Goal: Transaction & Acquisition: Purchase product/service

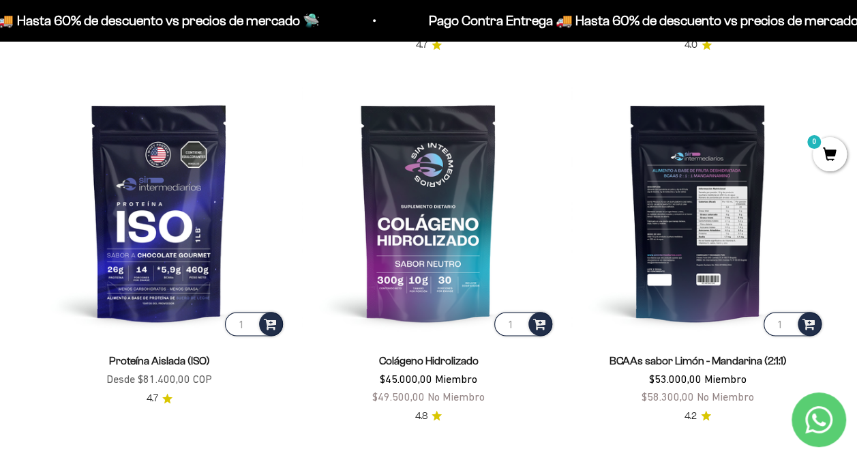
scroll to position [955, 0]
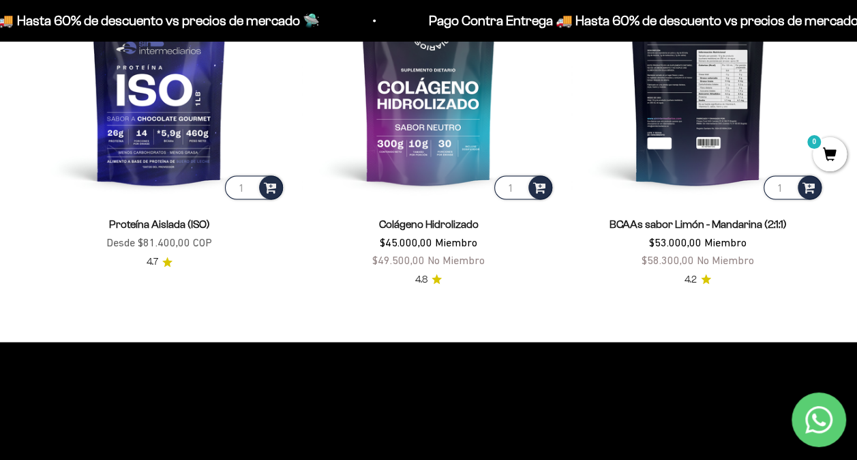
click at [701, 123] on img at bounding box center [697, 75] width 253 height 253
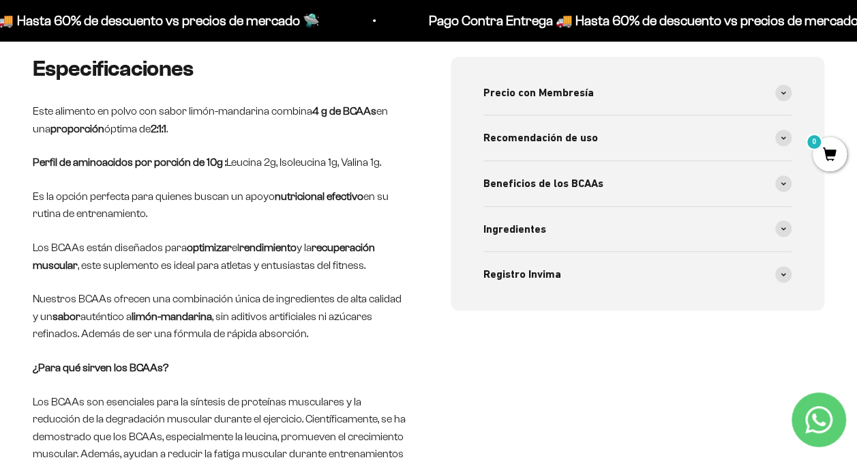
scroll to position [546, 0]
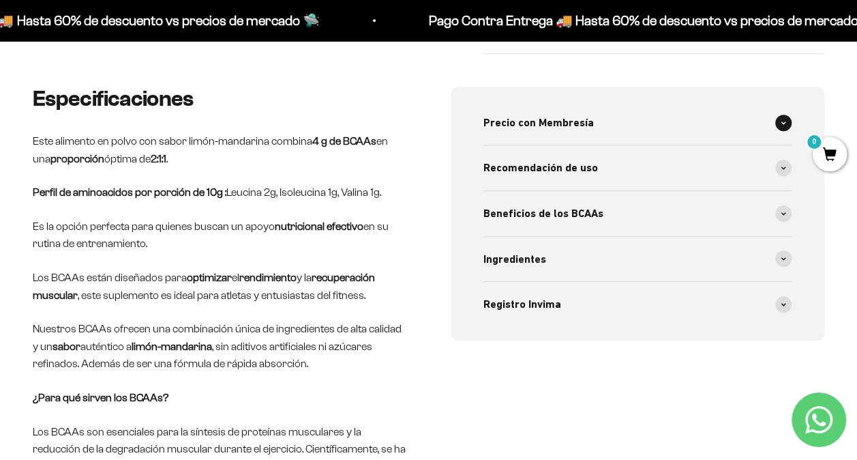
click at [637, 120] on div "Precio con Membresía" at bounding box center [637, 122] width 309 height 45
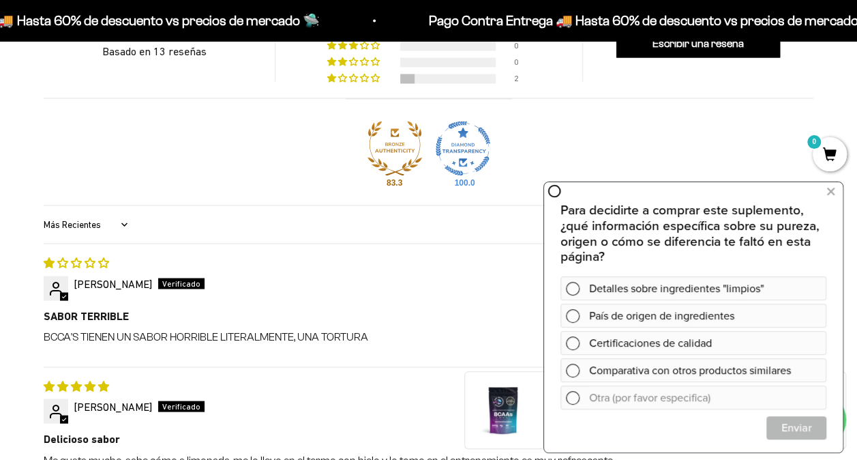
scroll to position [1023, 0]
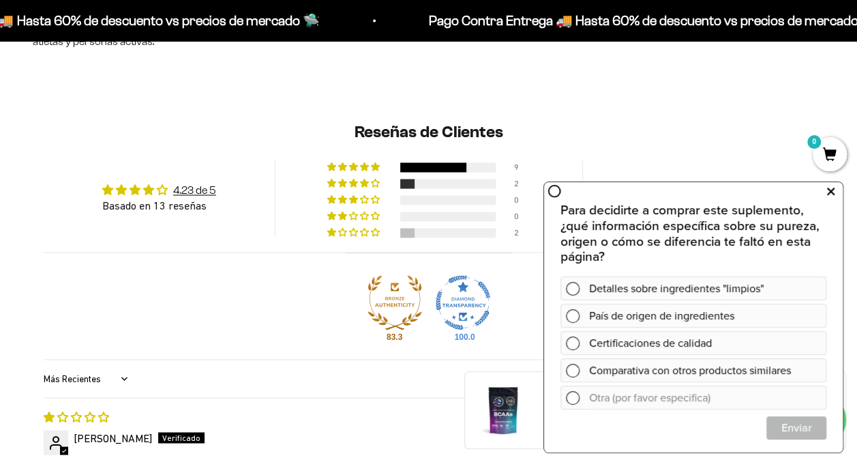
click at [828, 190] on icon at bounding box center [831, 191] width 8 height 18
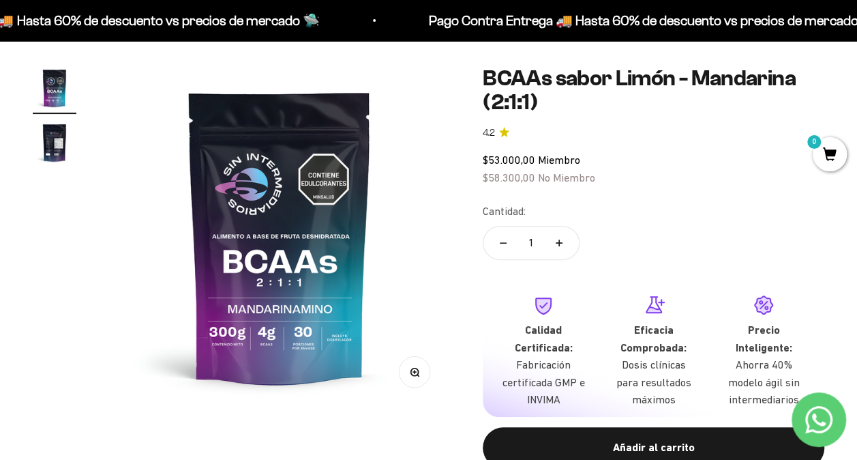
scroll to position [68, 0]
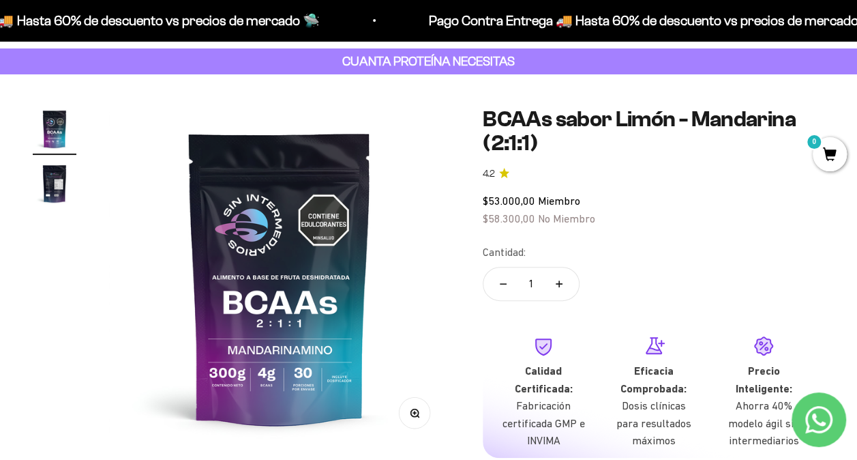
click at [46, 178] on img "Ir al artículo 2" at bounding box center [55, 184] width 44 height 44
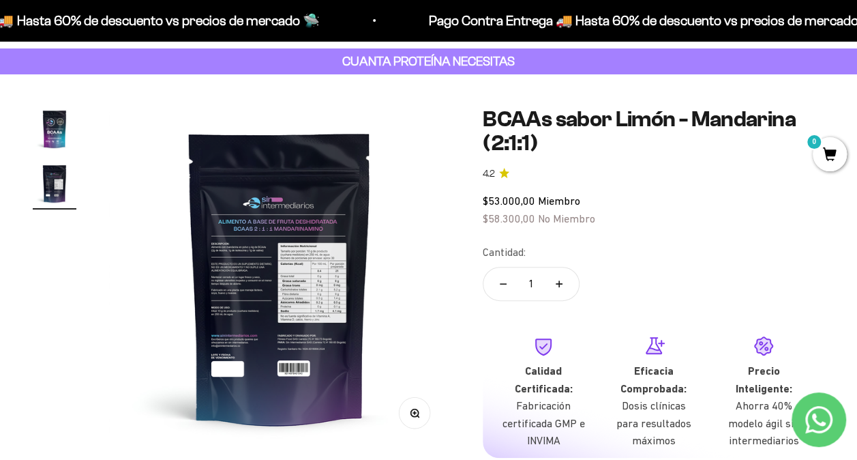
click at [239, 271] on img at bounding box center [279, 277] width 341 height 341
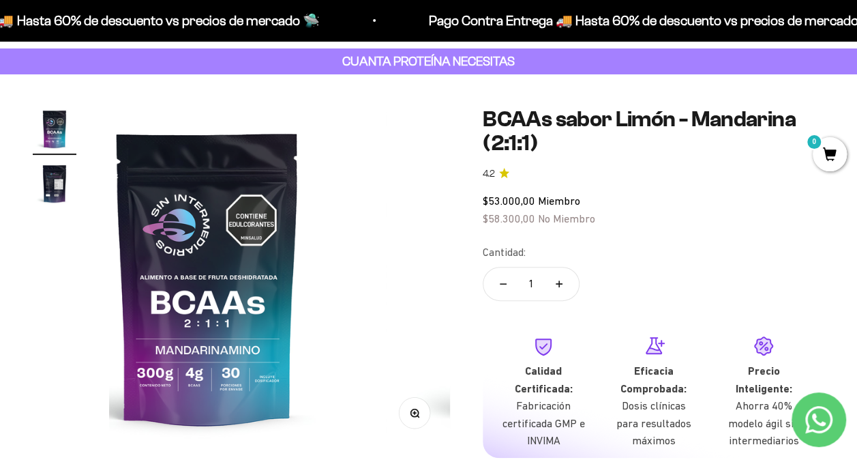
scroll to position [0, 0]
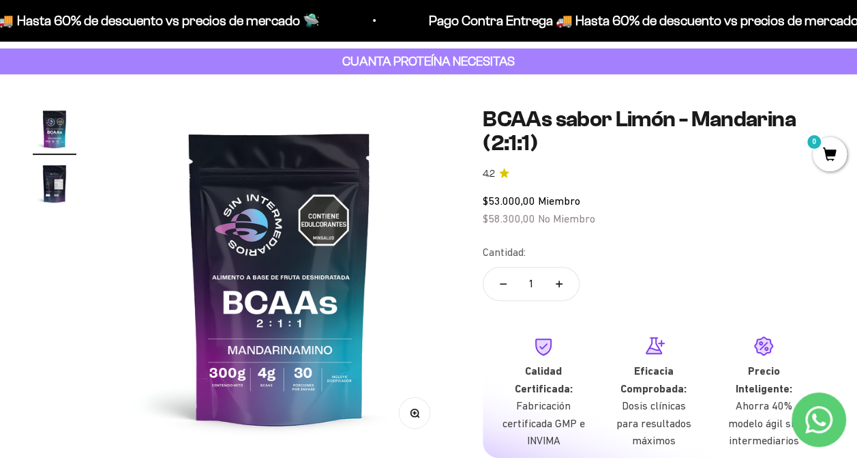
click at [52, 185] on img "Ir al artículo 2" at bounding box center [55, 184] width 44 height 44
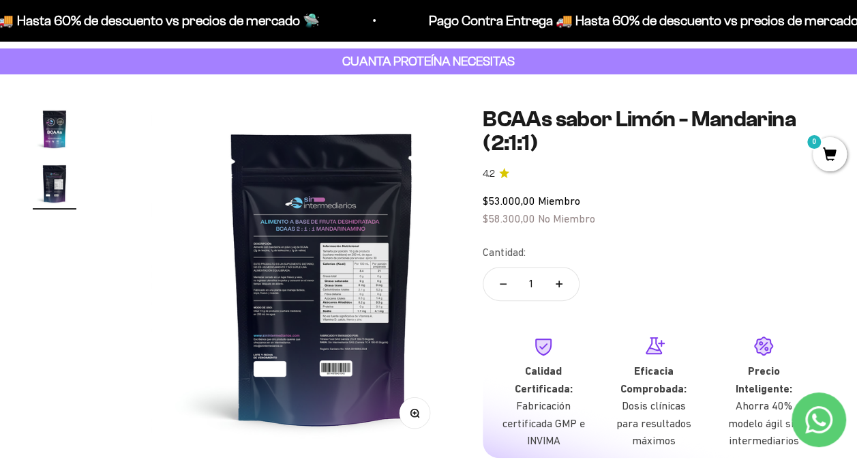
scroll to position [0, 349]
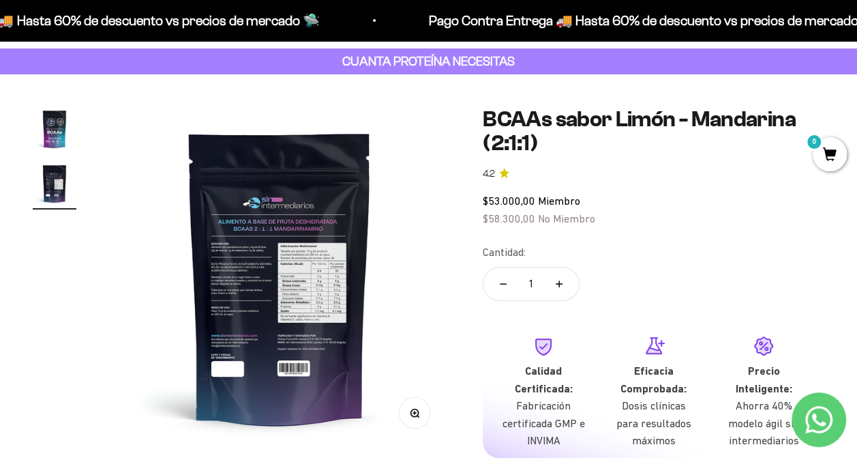
click at [417, 419] on button "Zoom" at bounding box center [415, 413] width 31 height 31
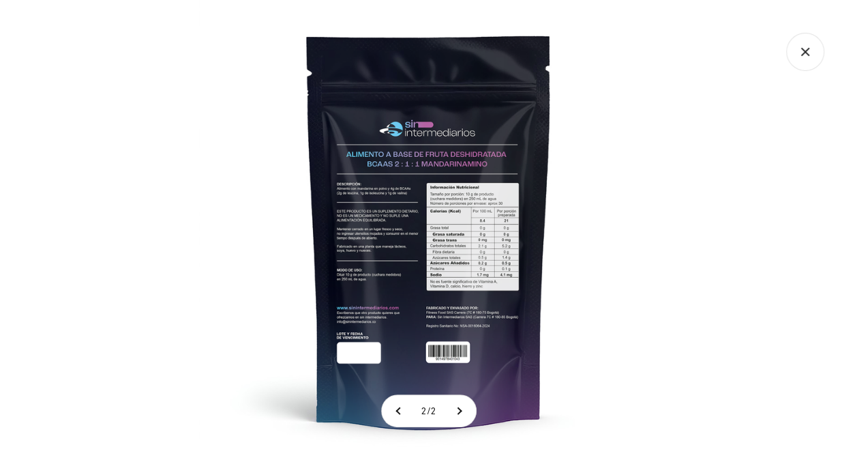
click at [449, 232] on img at bounding box center [429, 230] width 460 height 460
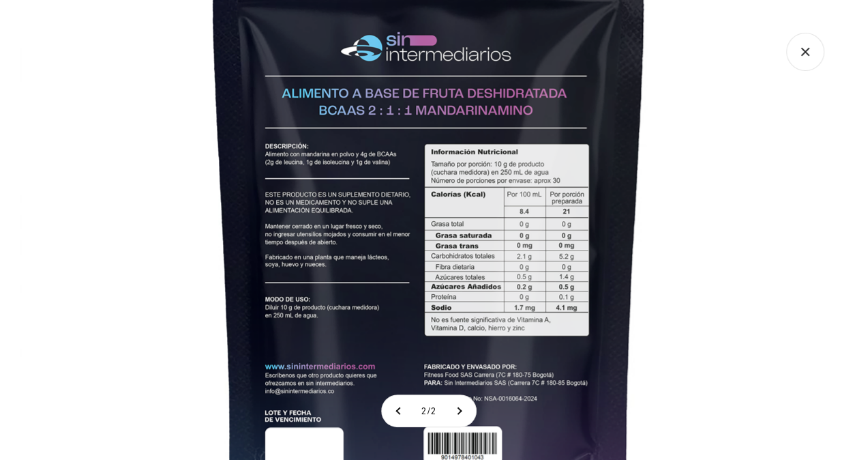
click at [798, 52] on icon "Cerrar galería" at bounding box center [805, 52] width 38 height 38
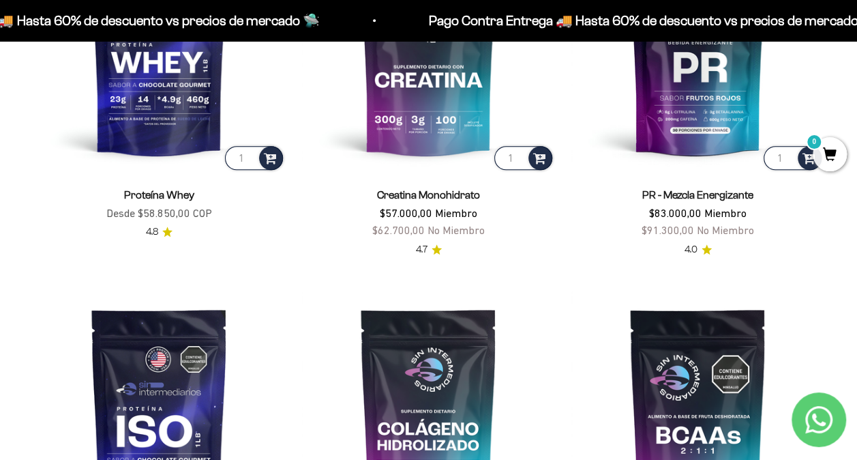
scroll to position [409, 0]
